Goal: Transaction & Acquisition: Purchase product/service

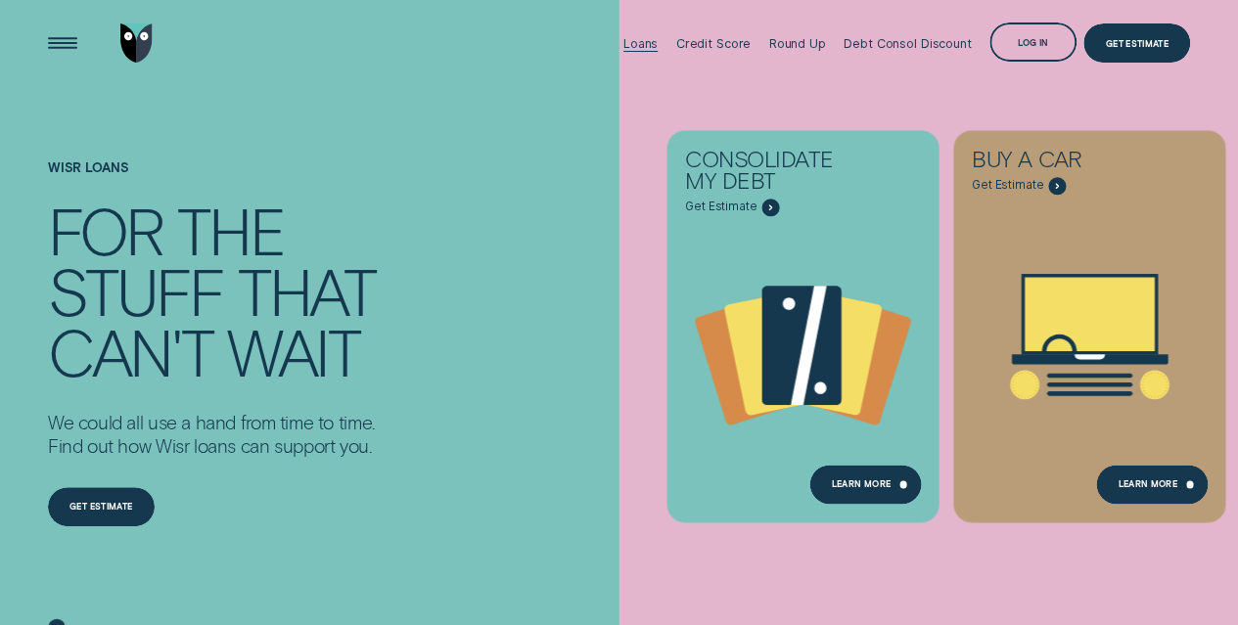
click at [653, 34] on div "Loans" at bounding box center [640, 43] width 34 height 87
click at [637, 41] on div "Loans" at bounding box center [640, 43] width 34 height 15
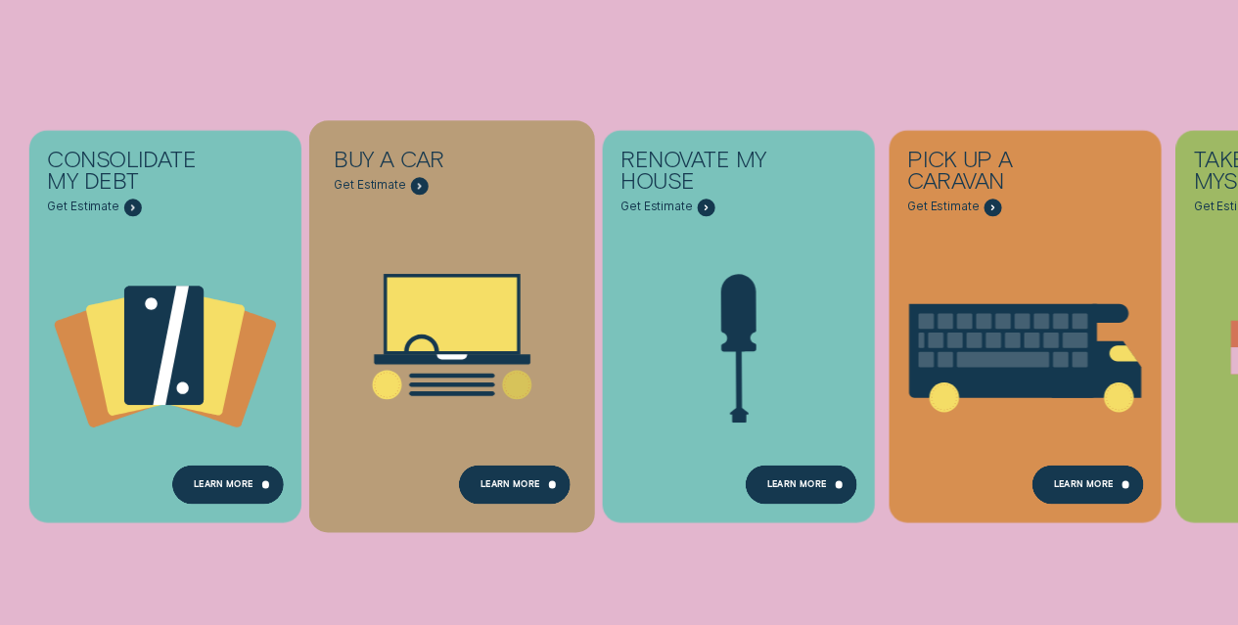
scroll to position [242, 0]
click at [566, 276] on icon "Buy a car - Learn more" at bounding box center [452, 336] width 286 height 217
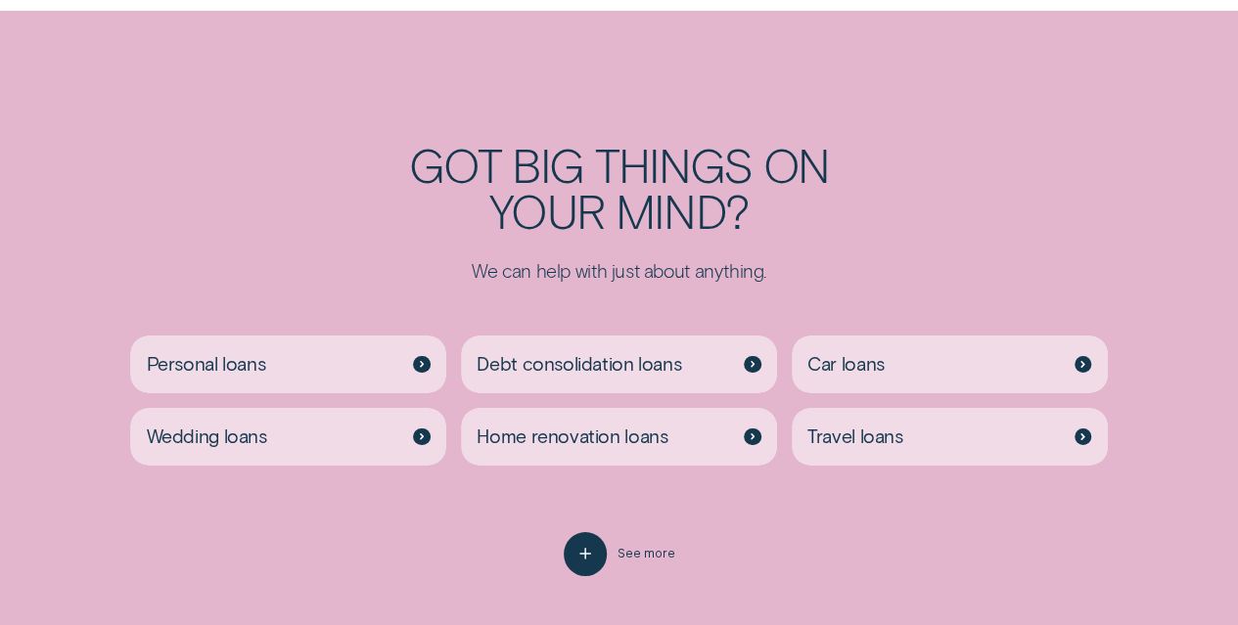
scroll to position [3360, 0]
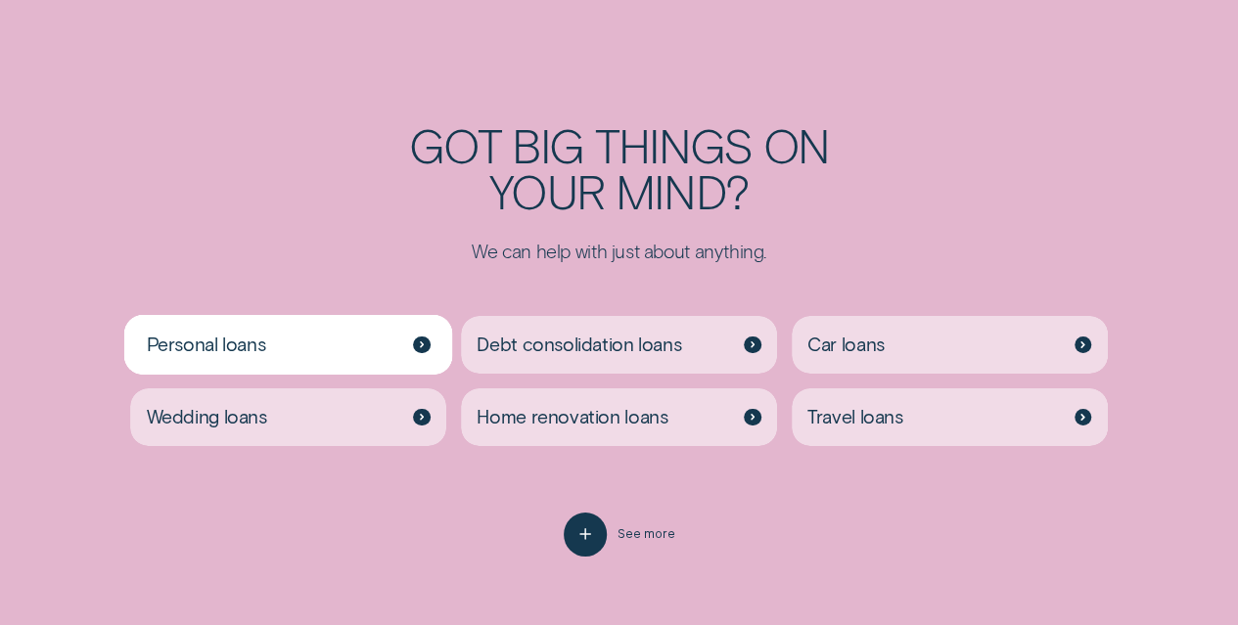
click at [421, 347] on icon at bounding box center [422, 345] width 3 height 5
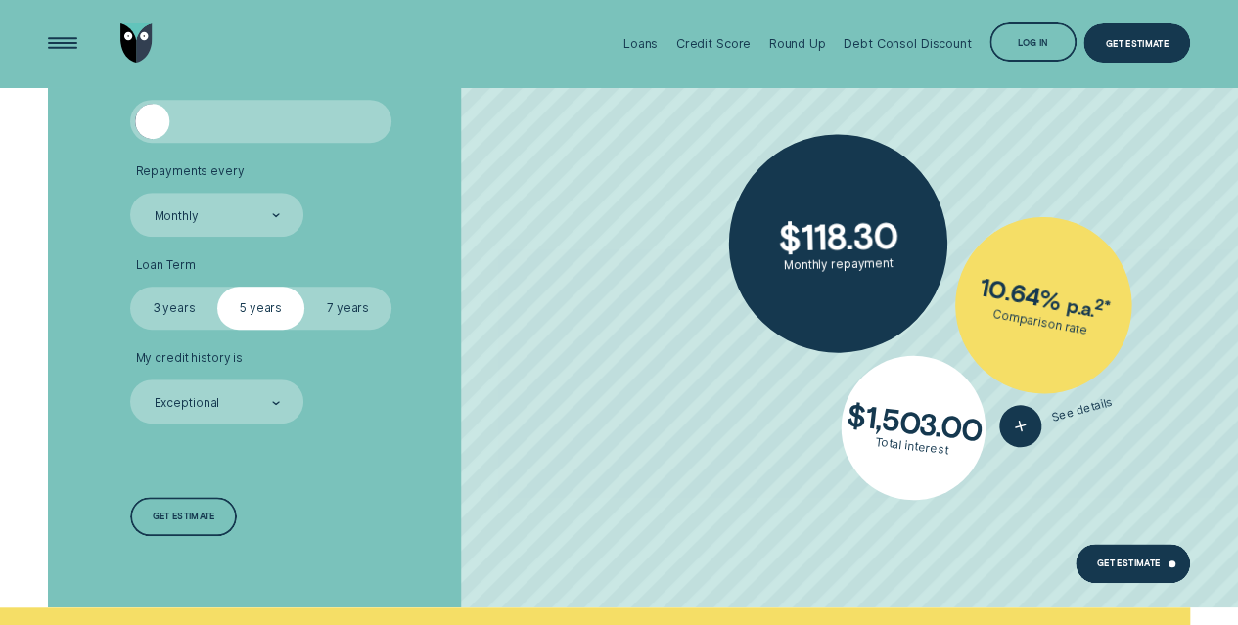
scroll to position [4224, 0]
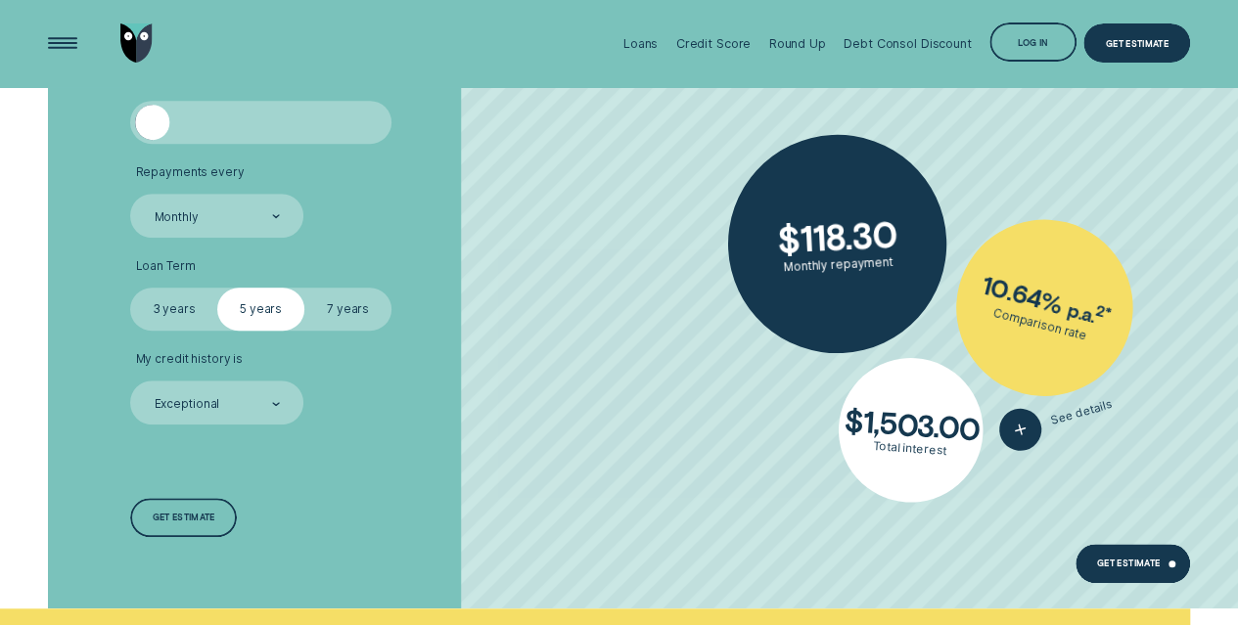
click at [367, 302] on label "7 years" at bounding box center [347, 309] width 87 height 43
click at [304, 288] on input "7 years" at bounding box center [304, 288] width 0 height 0
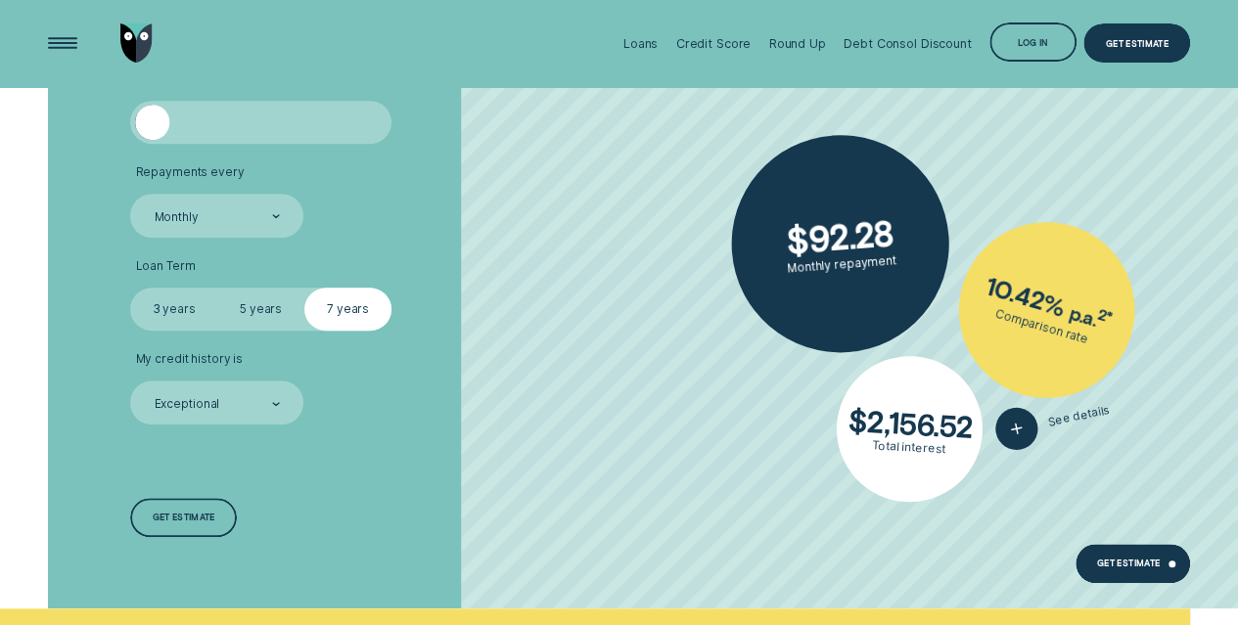
click at [163, 310] on label "3 years" at bounding box center [173, 309] width 87 height 43
click at [130, 288] on input "3 years" at bounding box center [130, 288] width 0 height 0
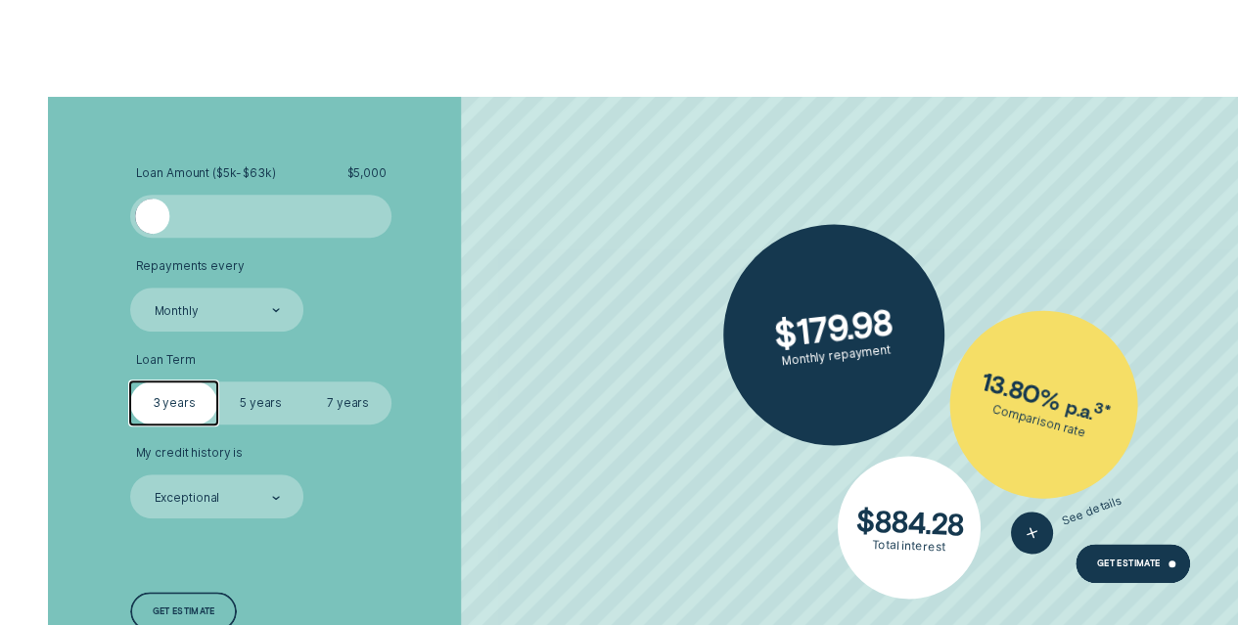
scroll to position [4132, 0]
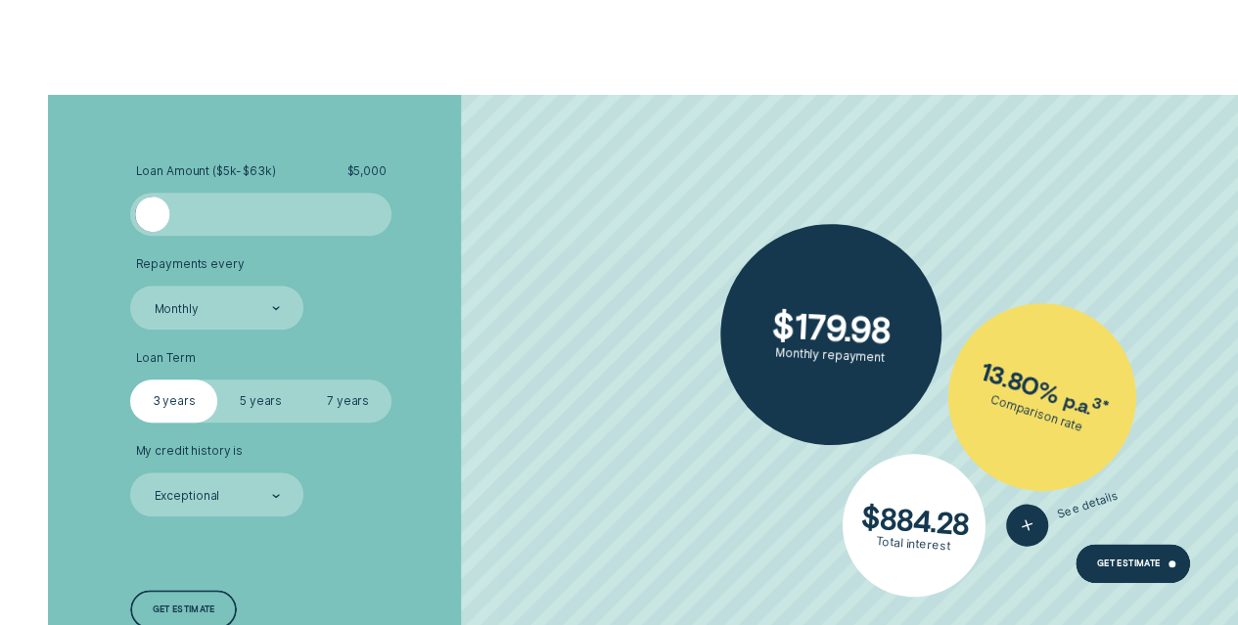
drag, startPoint x: 155, startPoint y: 210, endPoint x: 83, endPoint y: 226, distance: 73.1
click at [83, 226] on div "Loan Amount ( $5k - $63k ) $ 5,000 Repayments every Monthly Loan Term Select Lo…" at bounding box center [618, 398] width 1157 height 607
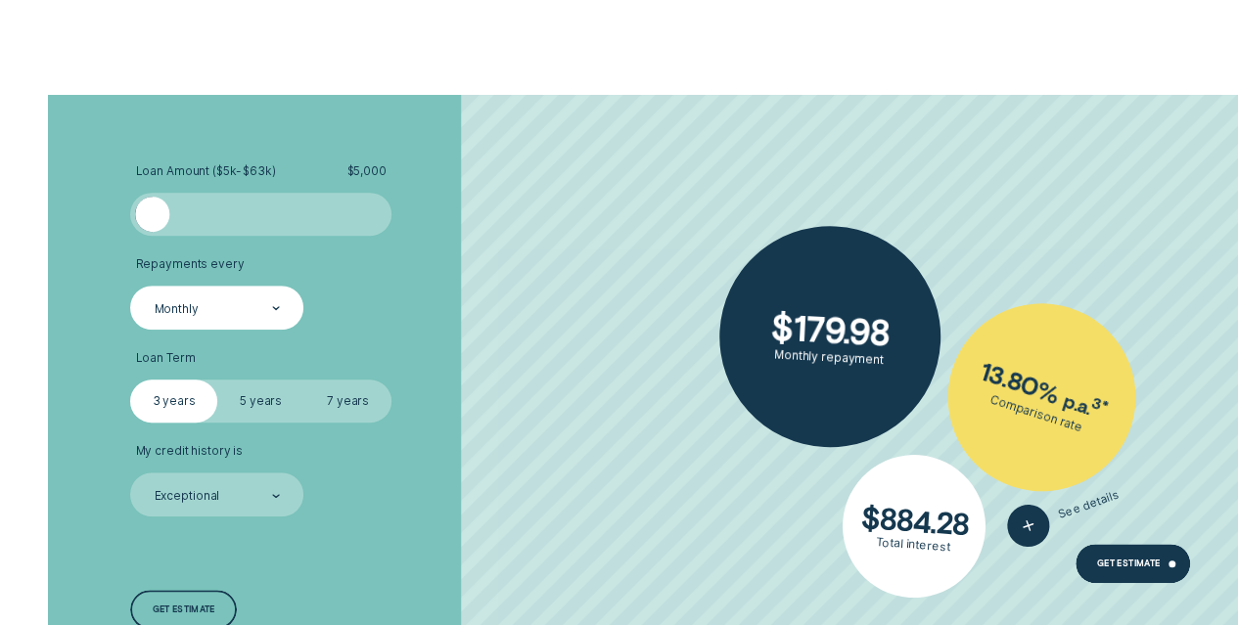
click at [277, 320] on div at bounding box center [276, 308] width 8 height 41
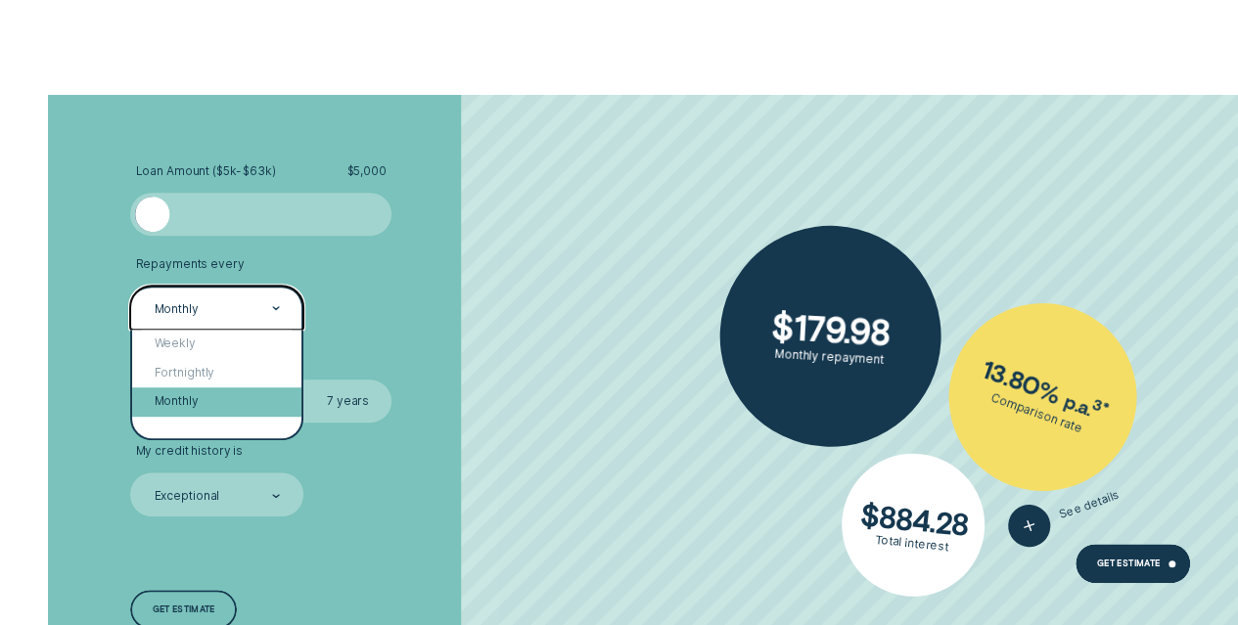
click at [235, 409] on div "Monthly" at bounding box center [216, 402] width 169 height 29
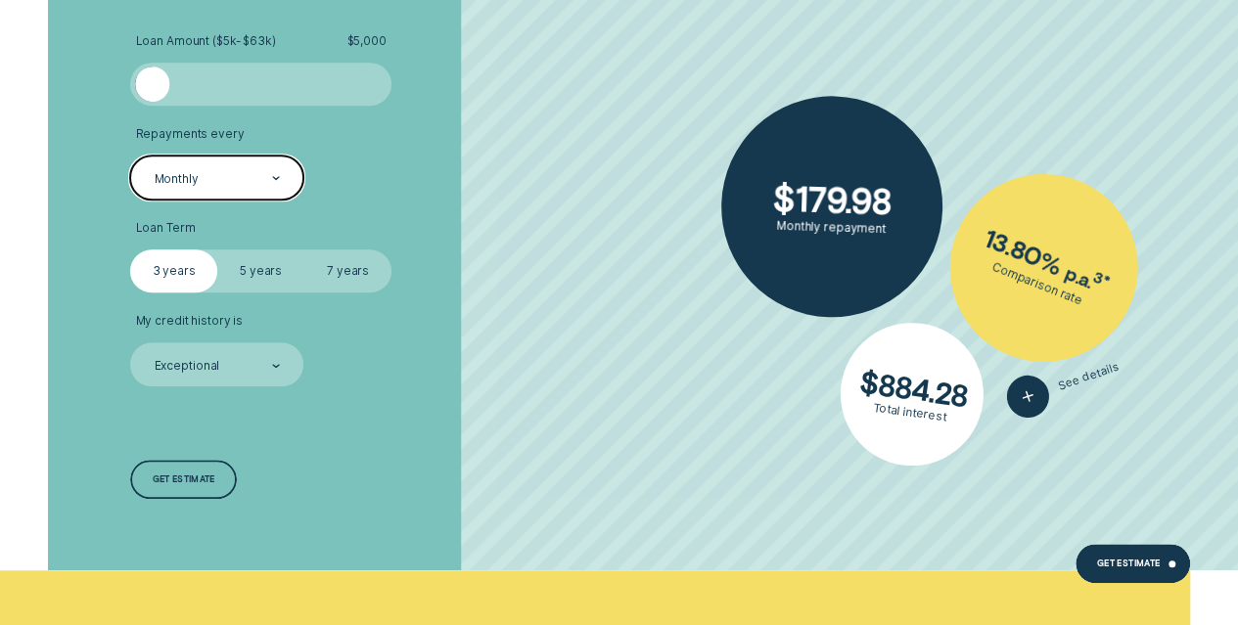
scroll to position [4264, 0]
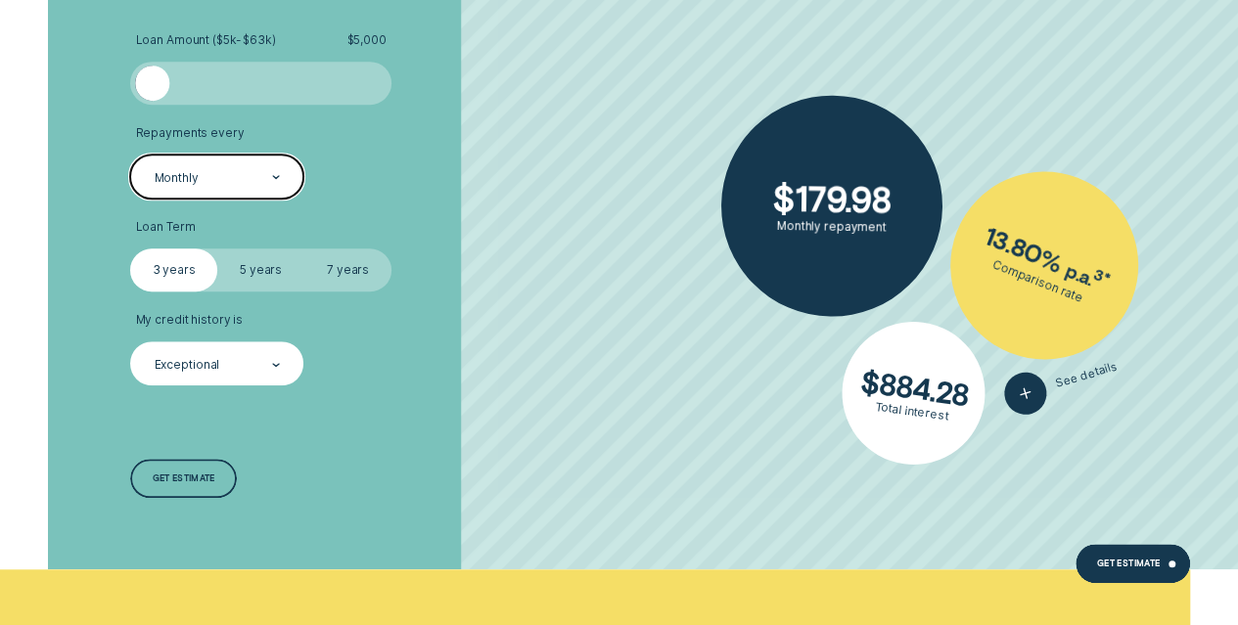
click at [278, 377] on div at bounding box center [276, 364] width 8 height 41
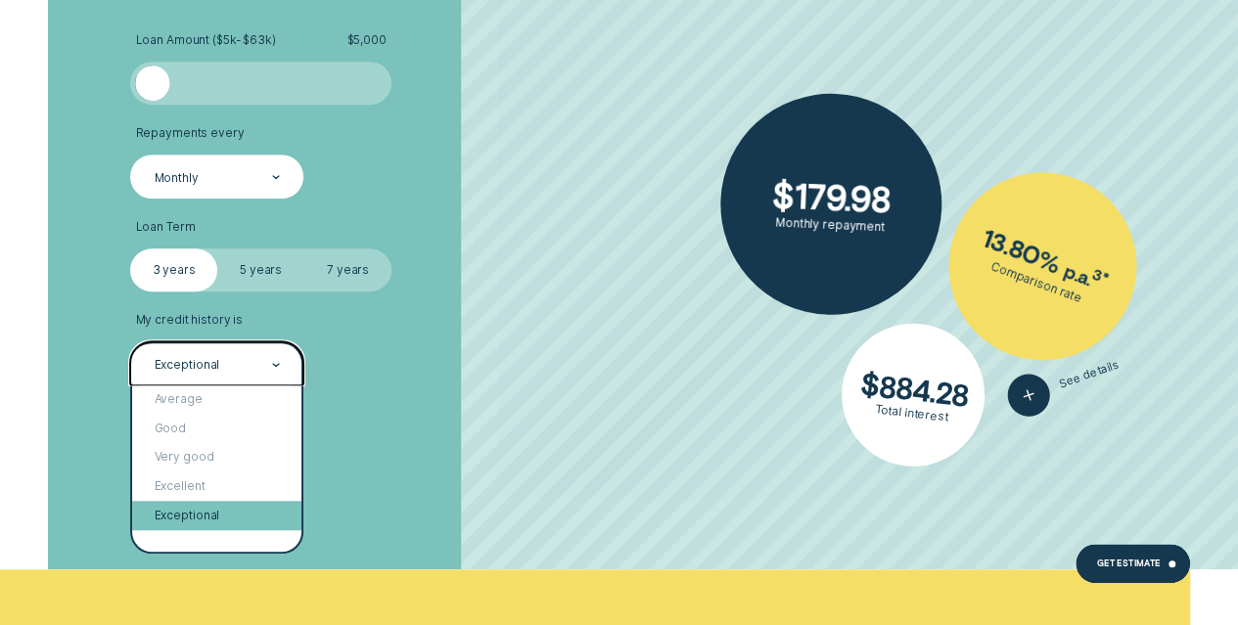
click at [247, 516] on div "Exceptional" at bounding box center [216, 515] width 169 height 29
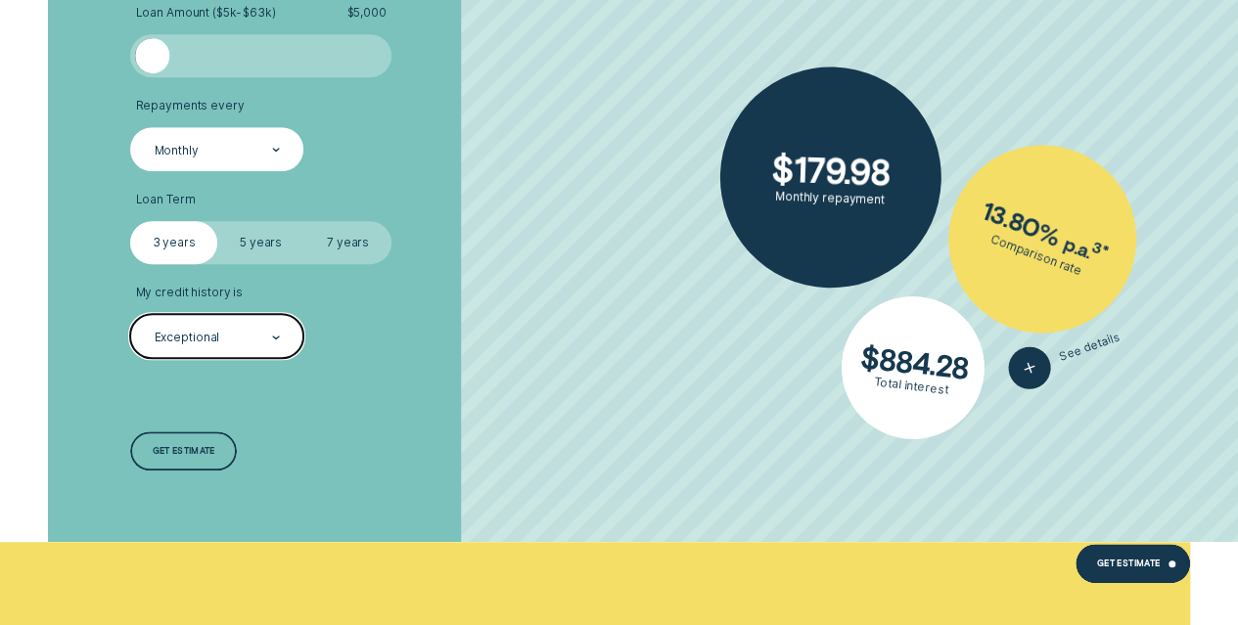
scroll to position [4290, 0]
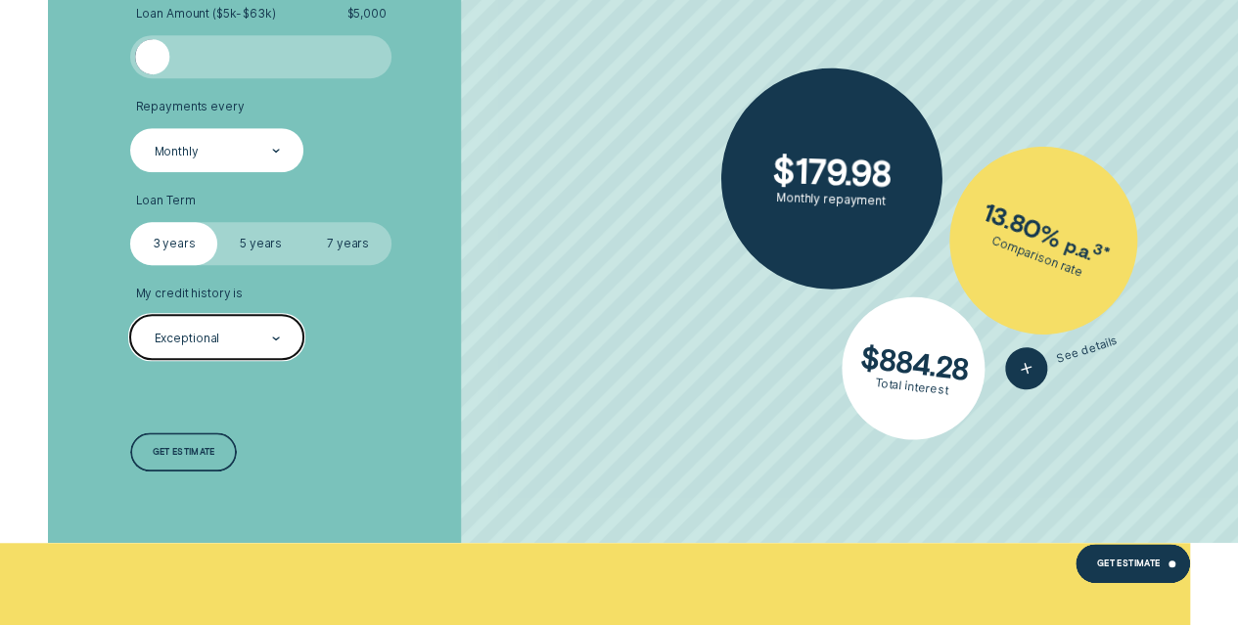
click at [260, 235] on label "5 years" at bounding box center [260, 243] width 87 height 43
click at [217, 222] on input "5 years" at bounding box center [217, 222] width 0 height 0
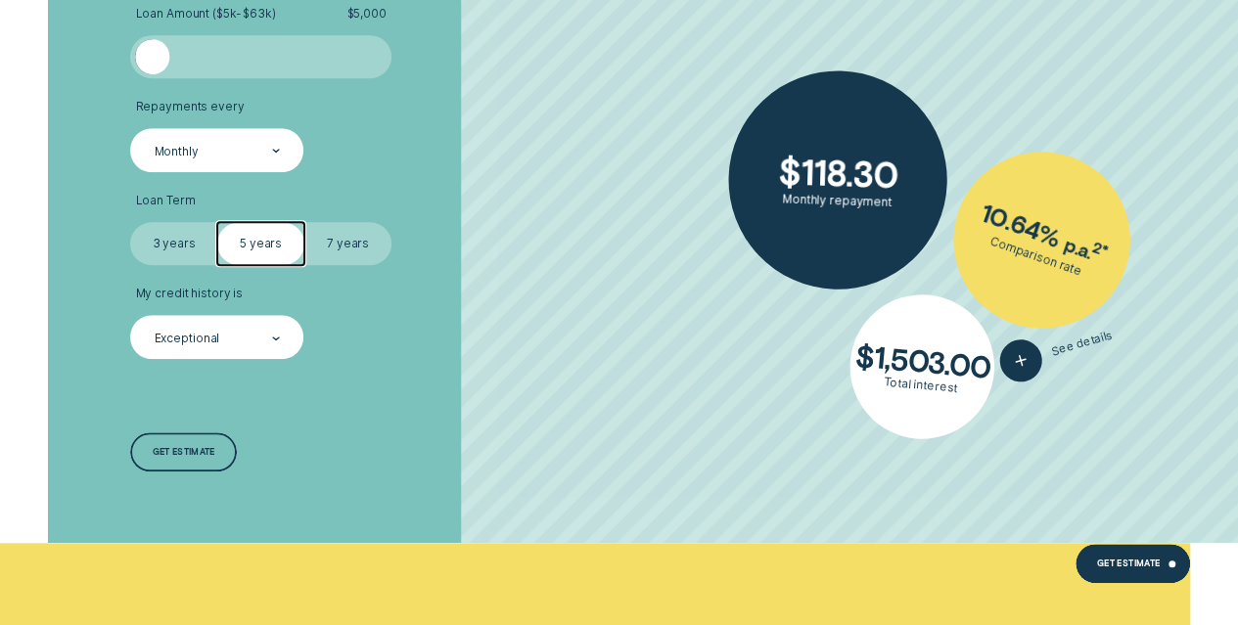
click at [176, 238] on label "3 years" at bounding box center [173, 243] width 87 height 43
click at [130, 222] on input "3 years" at bounding box center [130, 222] width 0 height 0
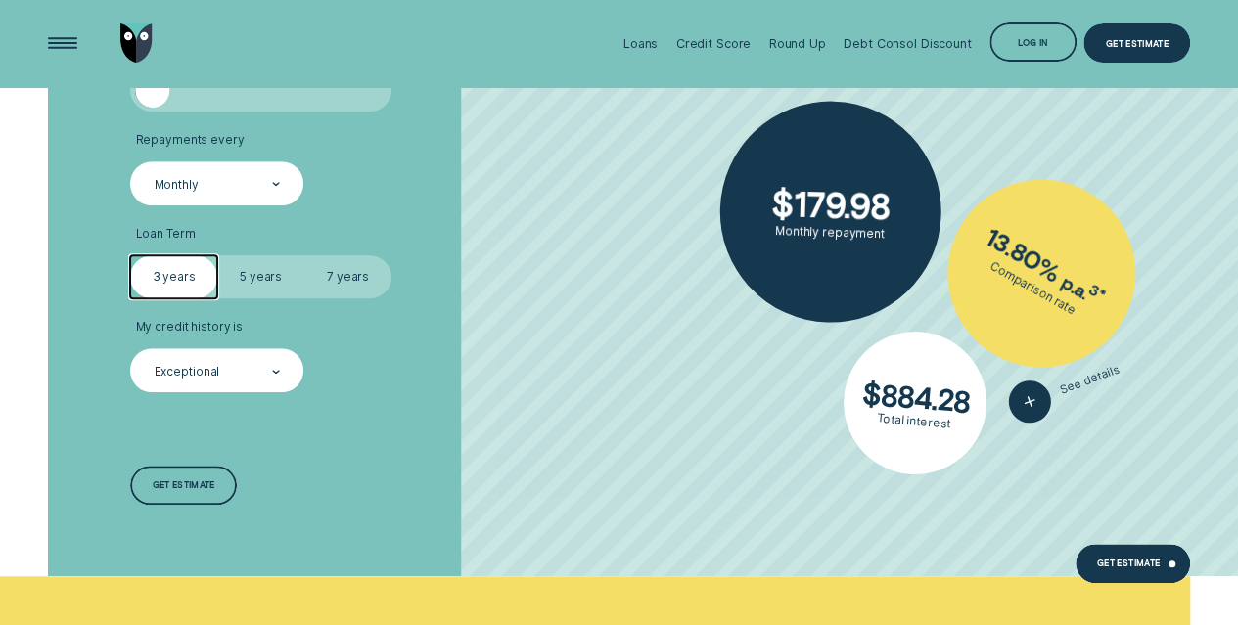
scroll to position [4182, 0]
